Goal: Check status: Check status

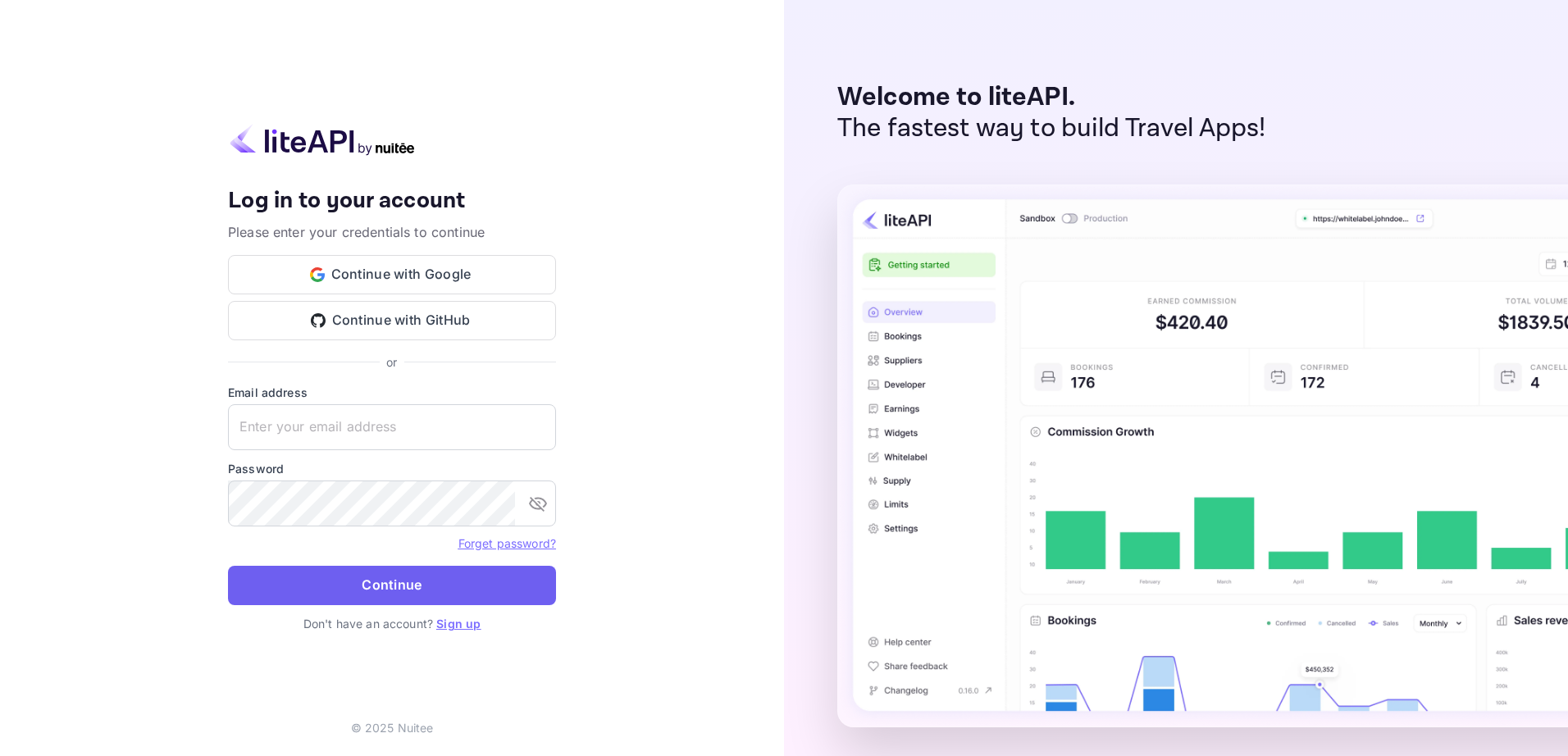
type input "[EMAIL_ADDRESS][DOMAIN_NAME]"
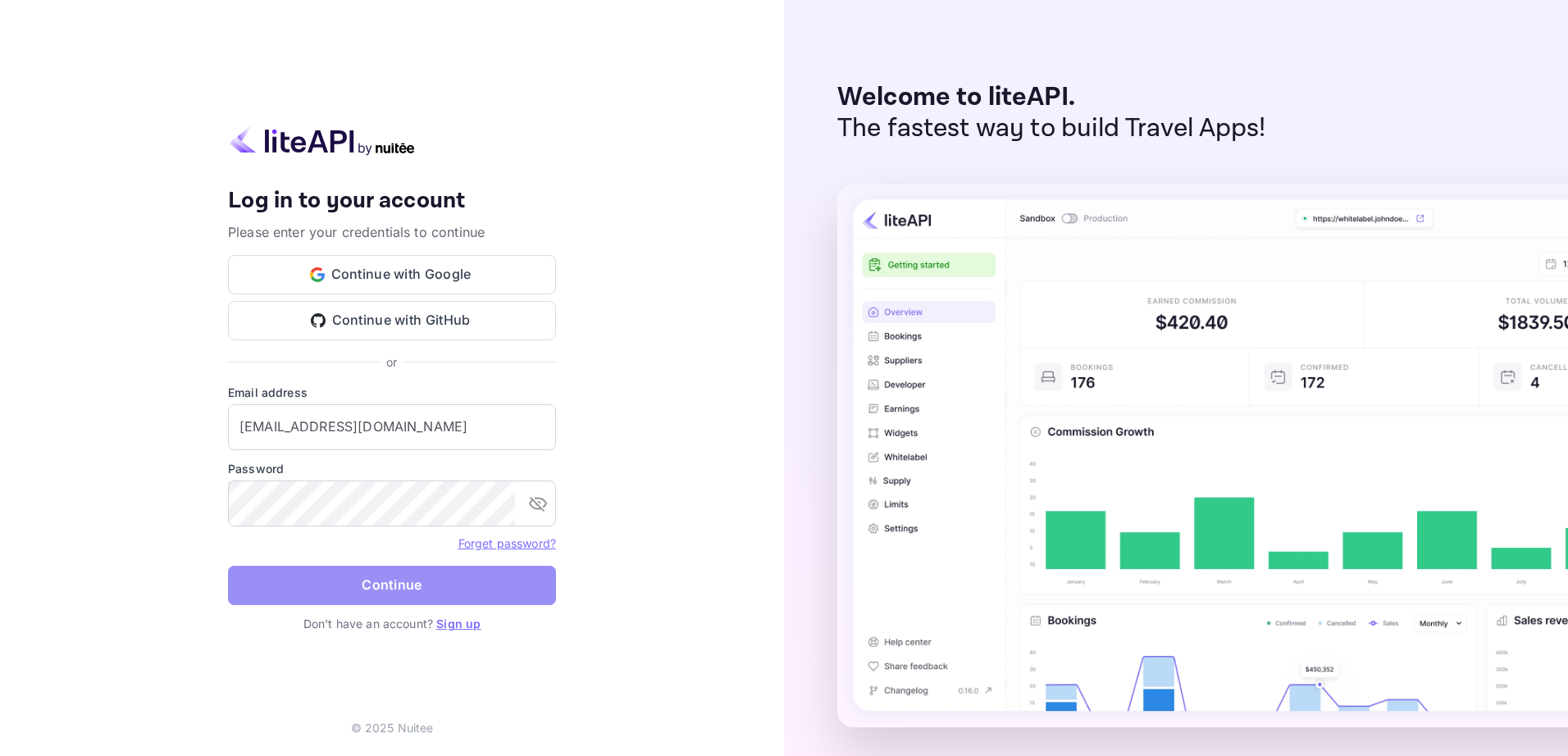
click at [390, 589] on button "Continue" at bounding box center [392, 586] width 328 height 40
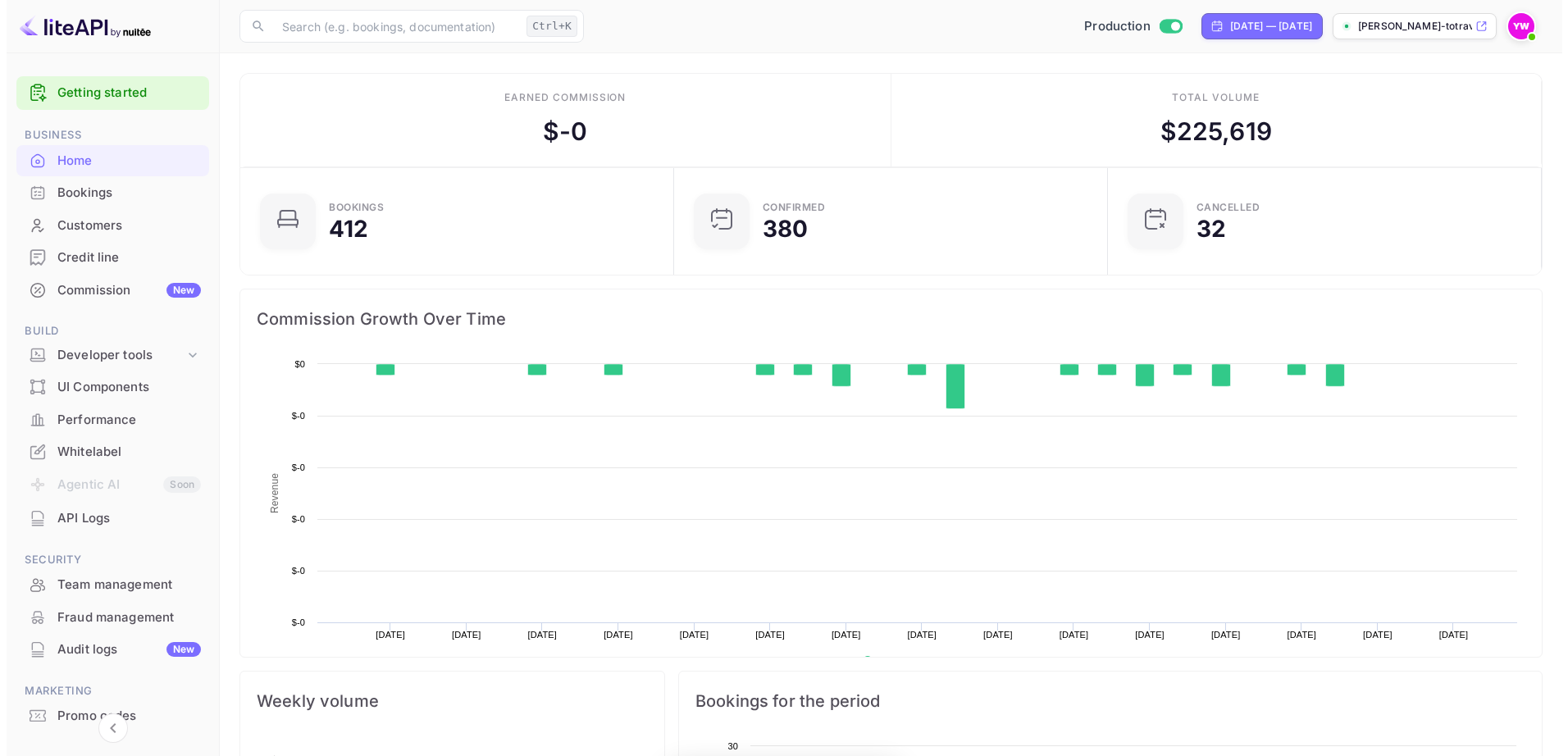
scroll to position [254, 412]
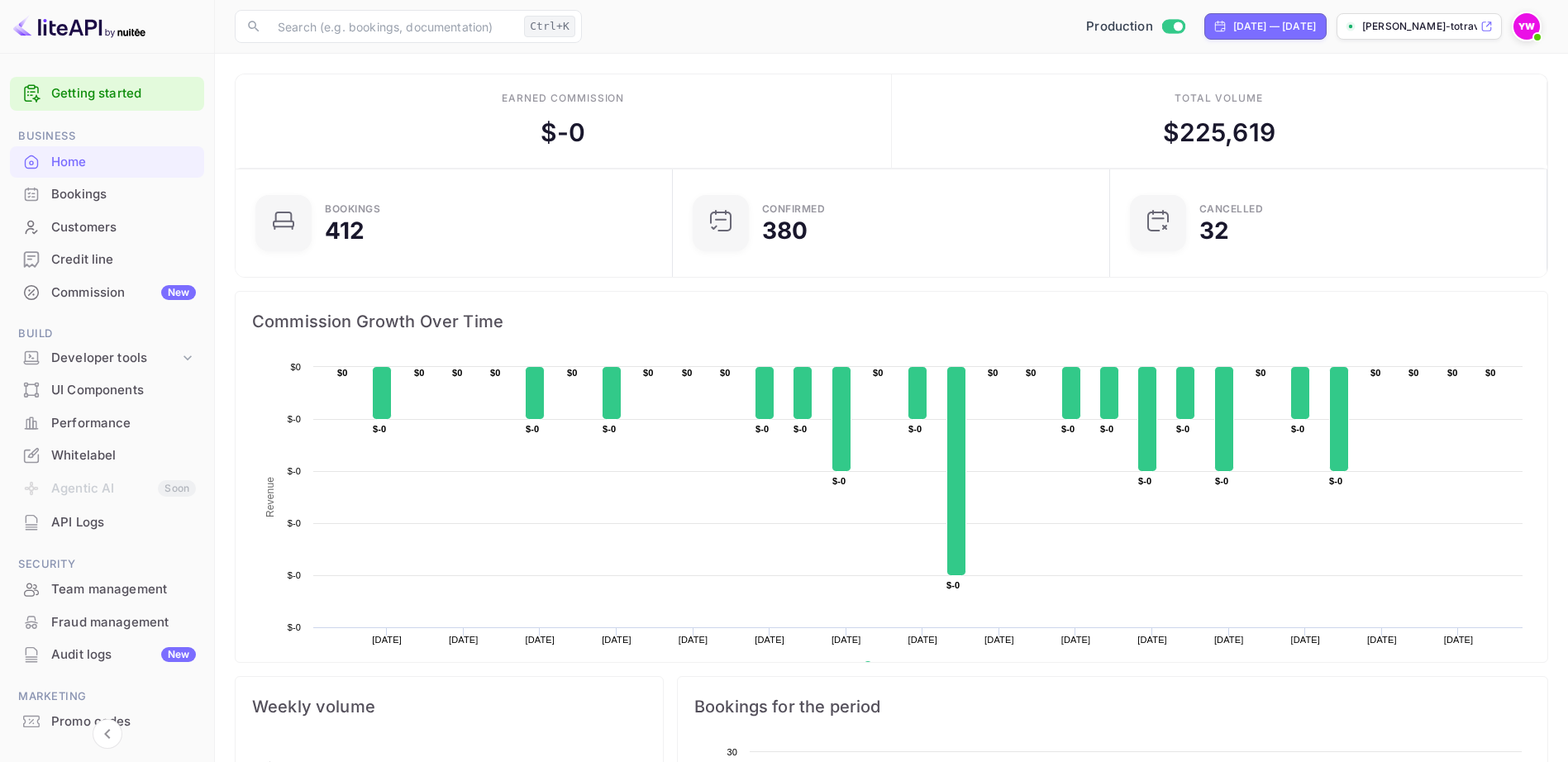
click at [104, 198] on div "Bookings" at bounding box center [123, 194] width 144 height 19
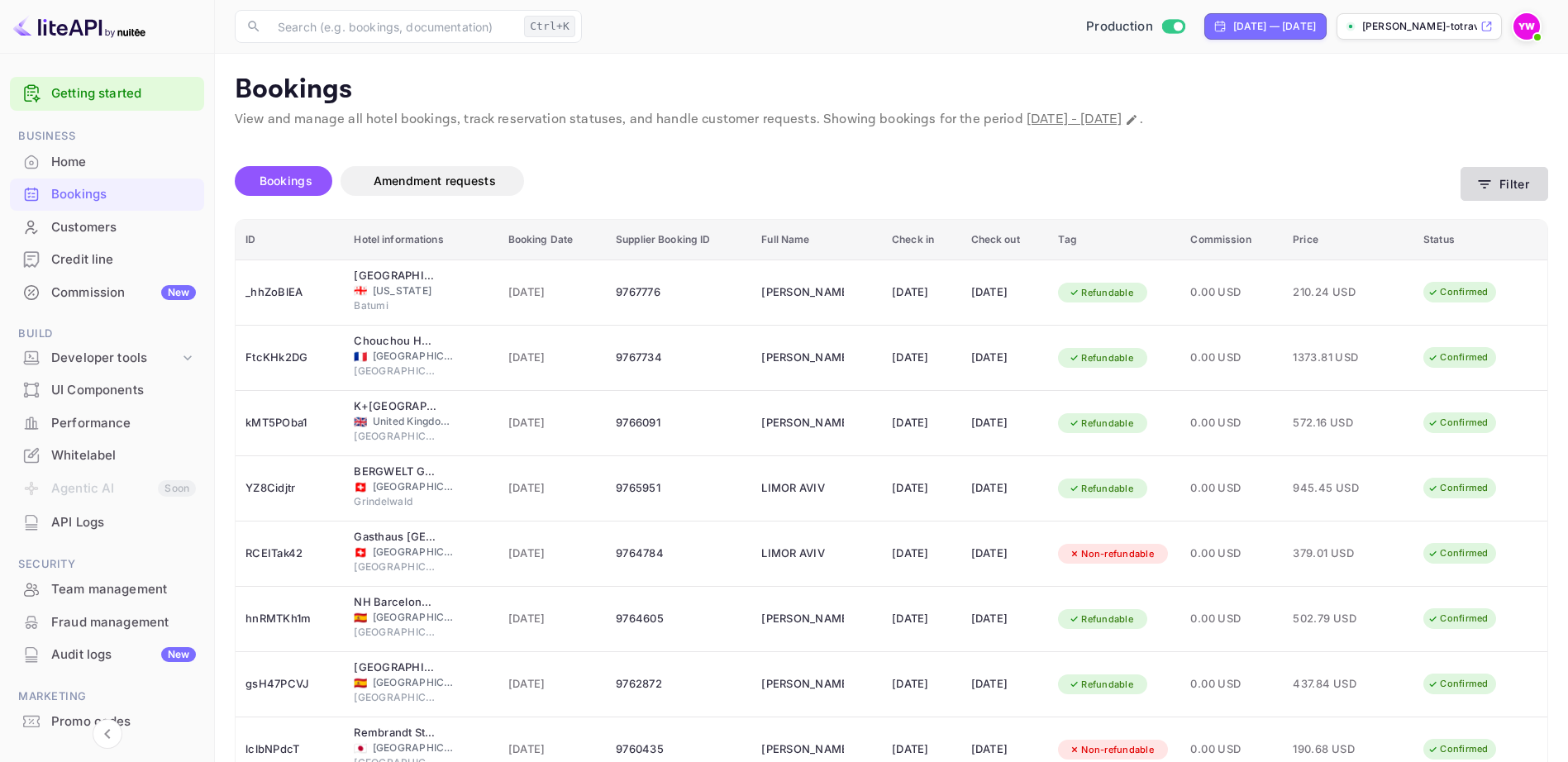
click at [1511, 177] on button "Filter" at bounding box center [1504, 183] width 87 height 34
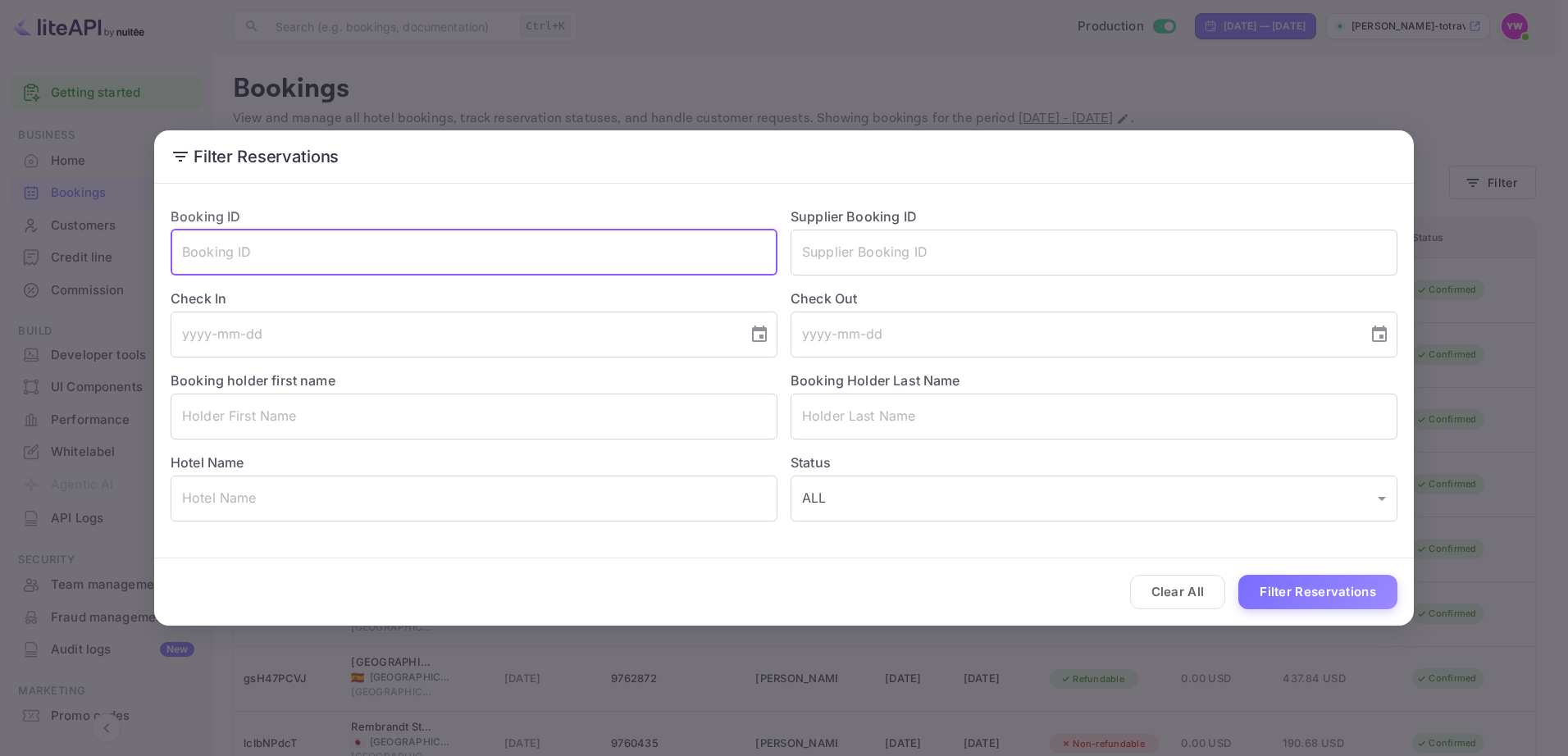
click at [215, 269] on input "text" at bounding box center [474, 252] width 607 height 46
paste input "gt8WSZgT5"
type input "gt8WSZgT5"
click at [1238, 575] on button "Filter Reservations" at bounding box center [1318, 592] width 159 height 35
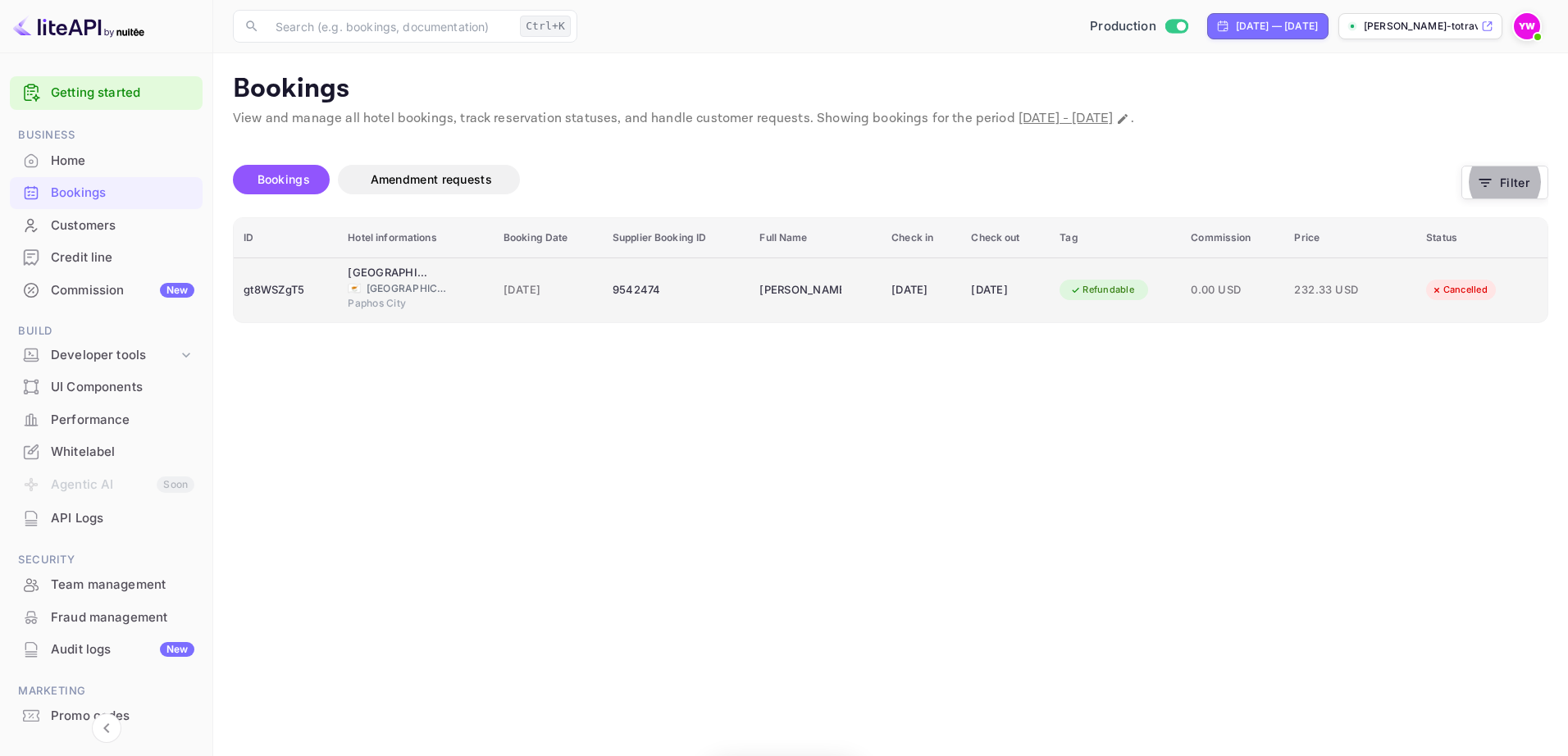
click at [1136, 287] on div "Refundable" at bounding box center [1101, 289] width 86 height 21
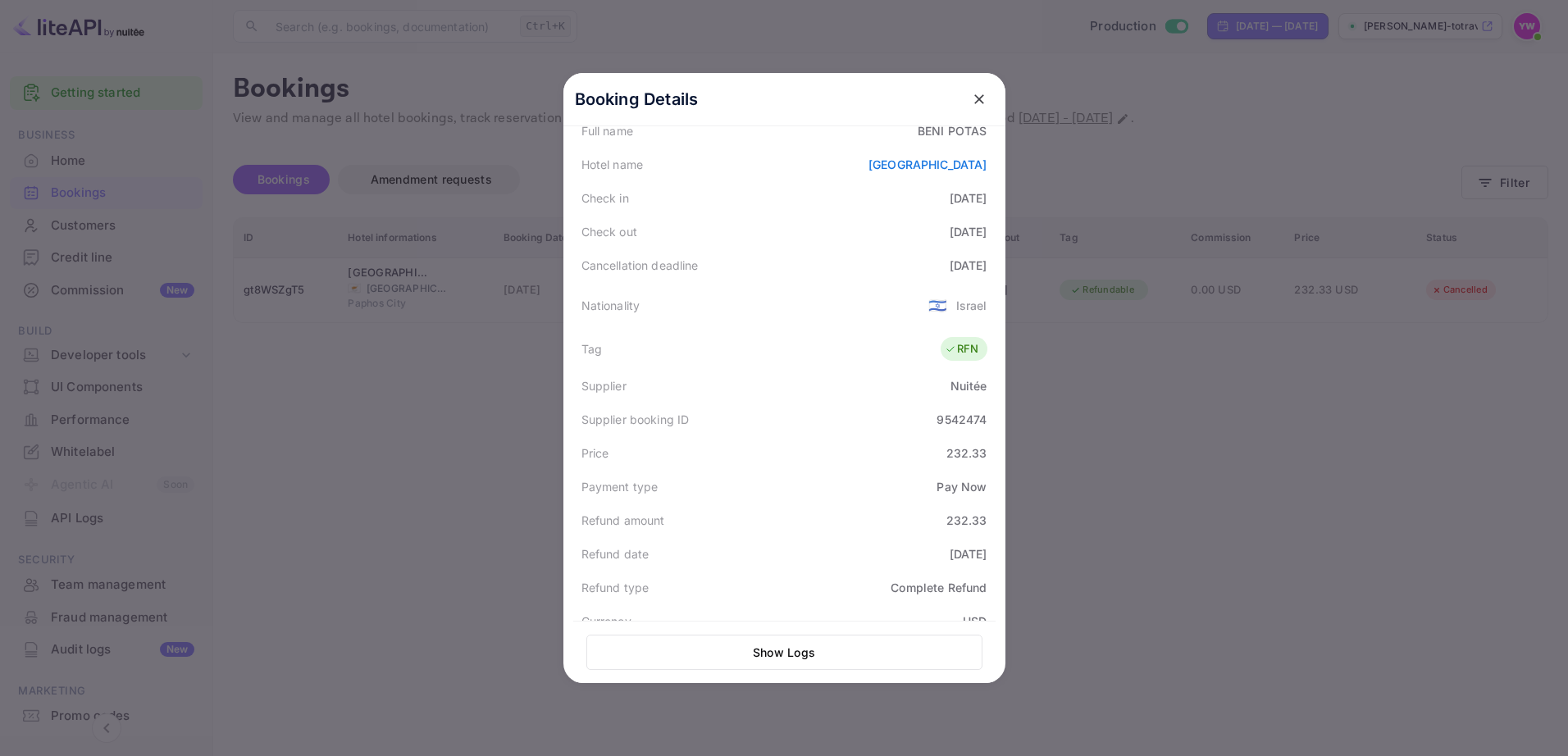
scroll to position [405, 0]
